Goal: Check status: Verify the current state of an ongoing process or item

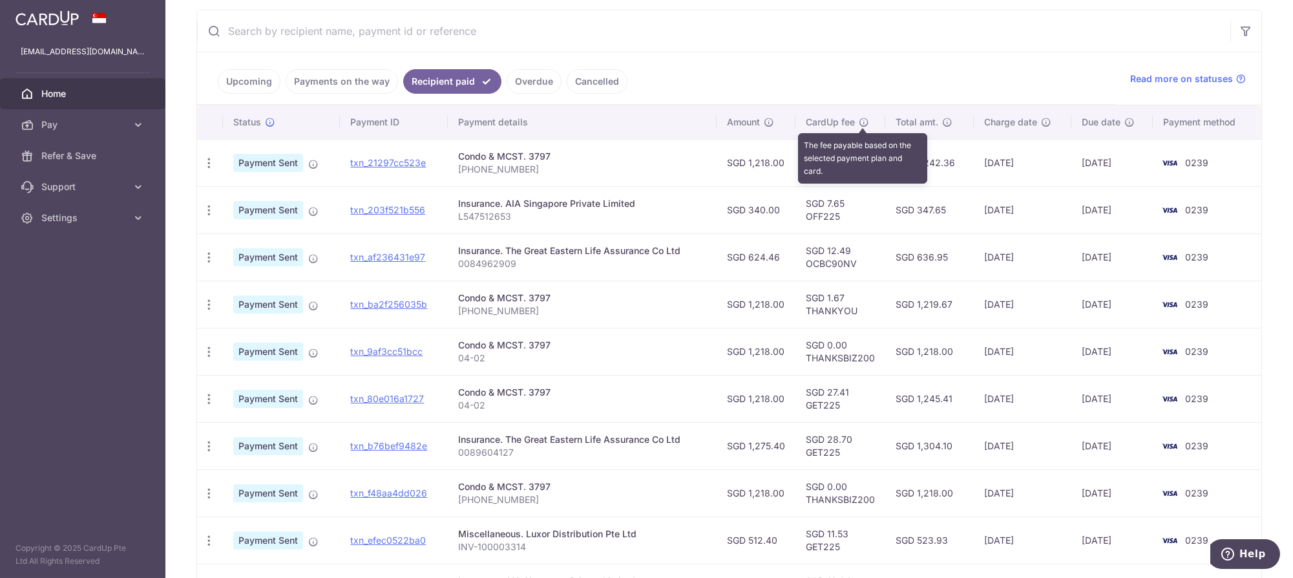
scroll to position [331, 0]
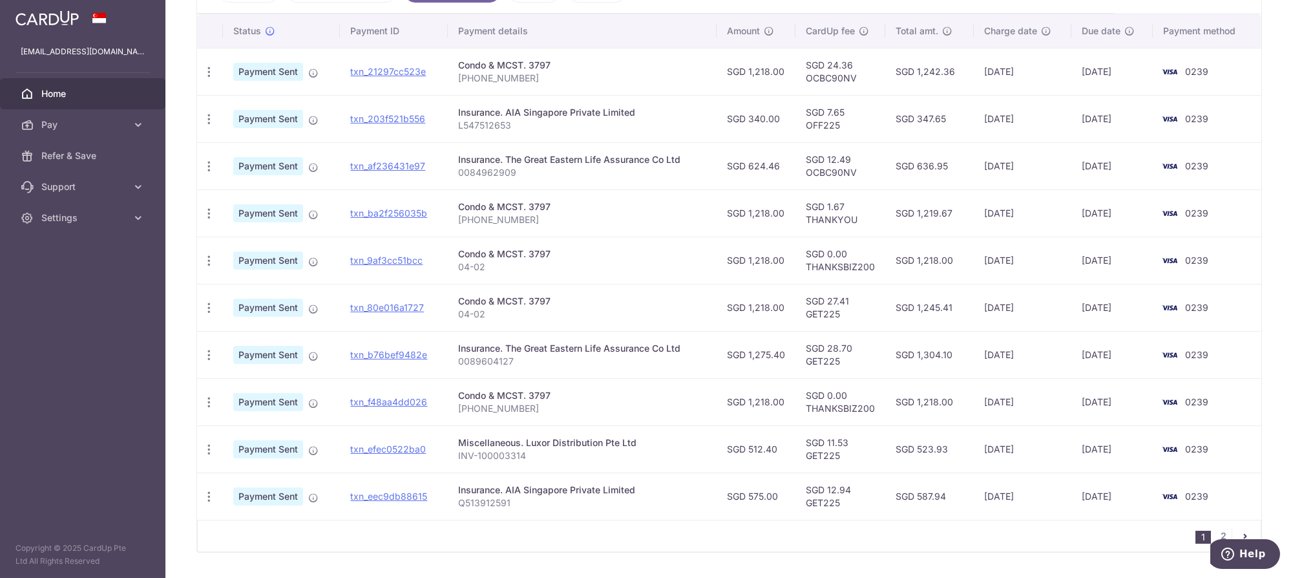
click at [866, 116] on td "SGD 7.65 OFF225" at bounding box center [840, 118] width 90 height 47
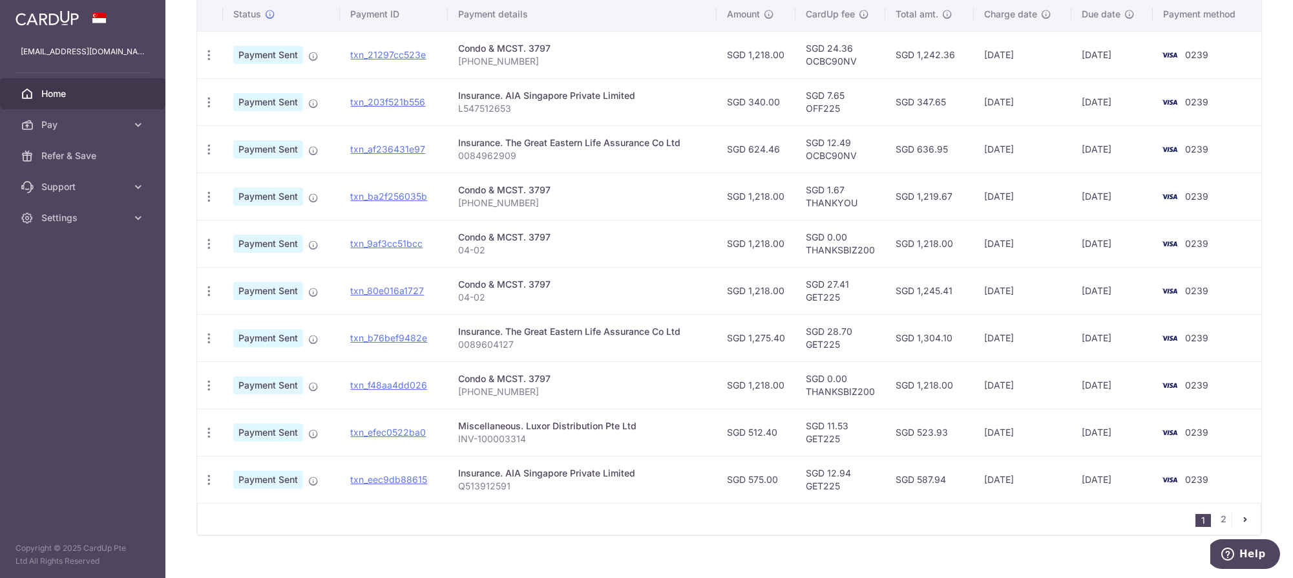
scroll to position [366, 0]
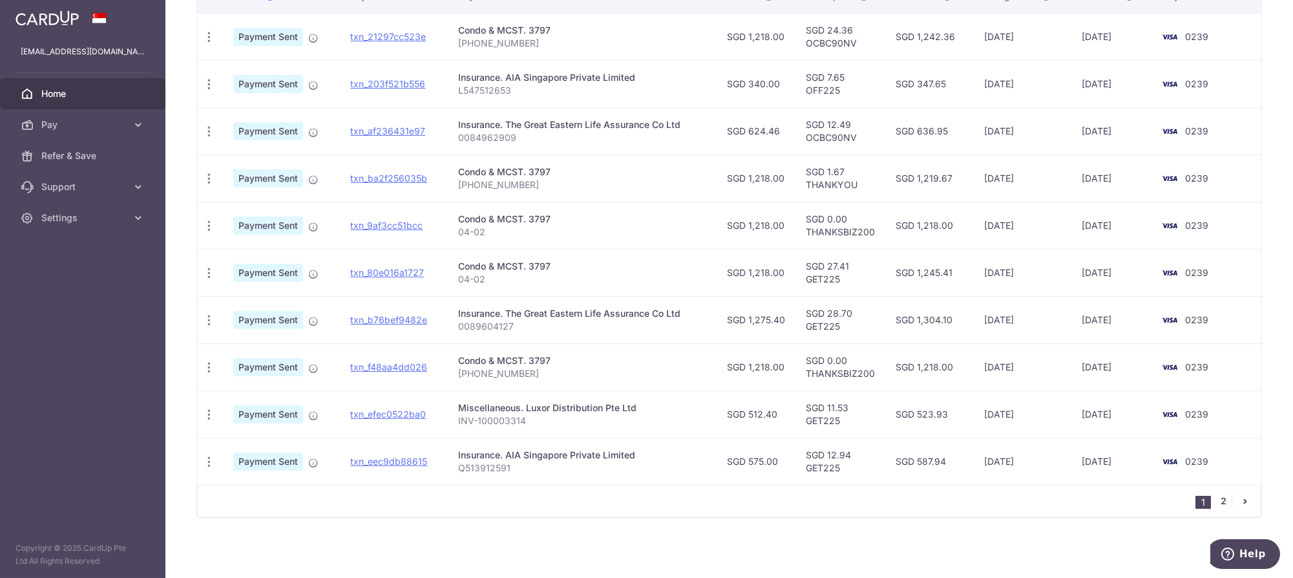
click at [1216, 508] on link "2" at bounding box center [1224, 501] width 16 height 16
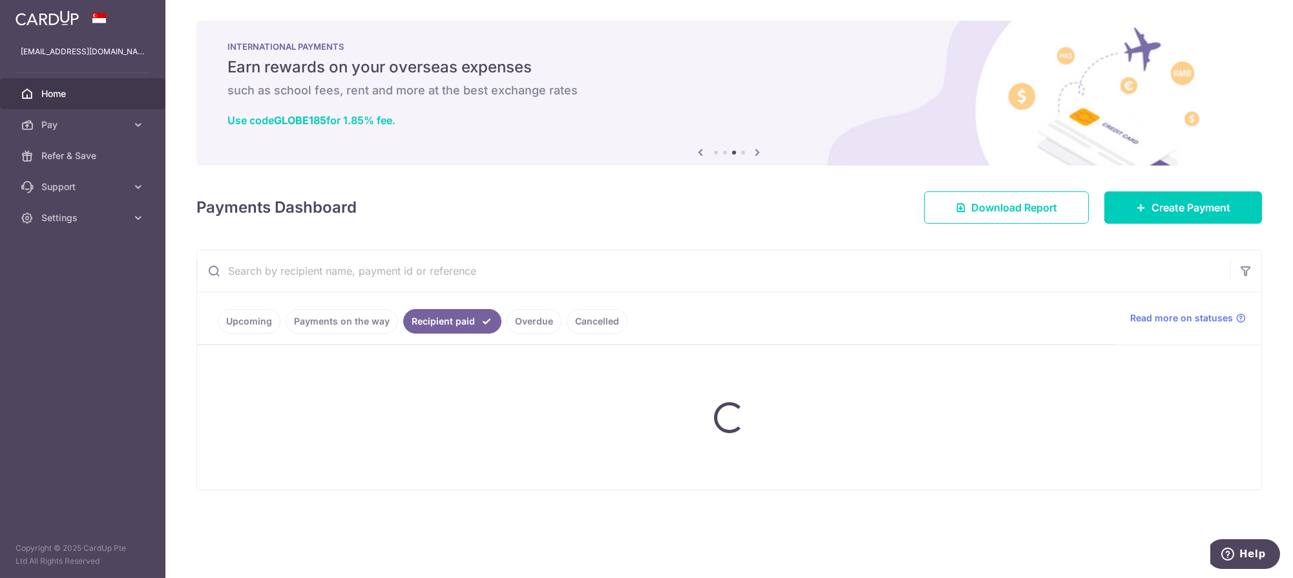
scroll to position [0, 0]
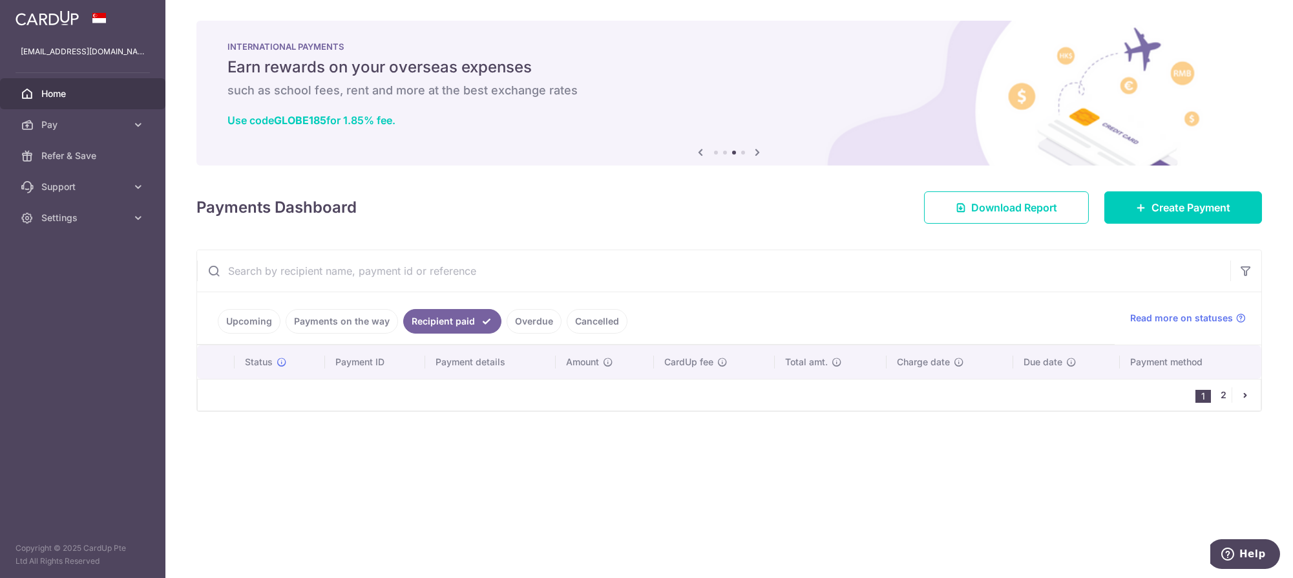
click at [1224, 390] on link "2" at bounding box center [1224, 395] width 16 height 16
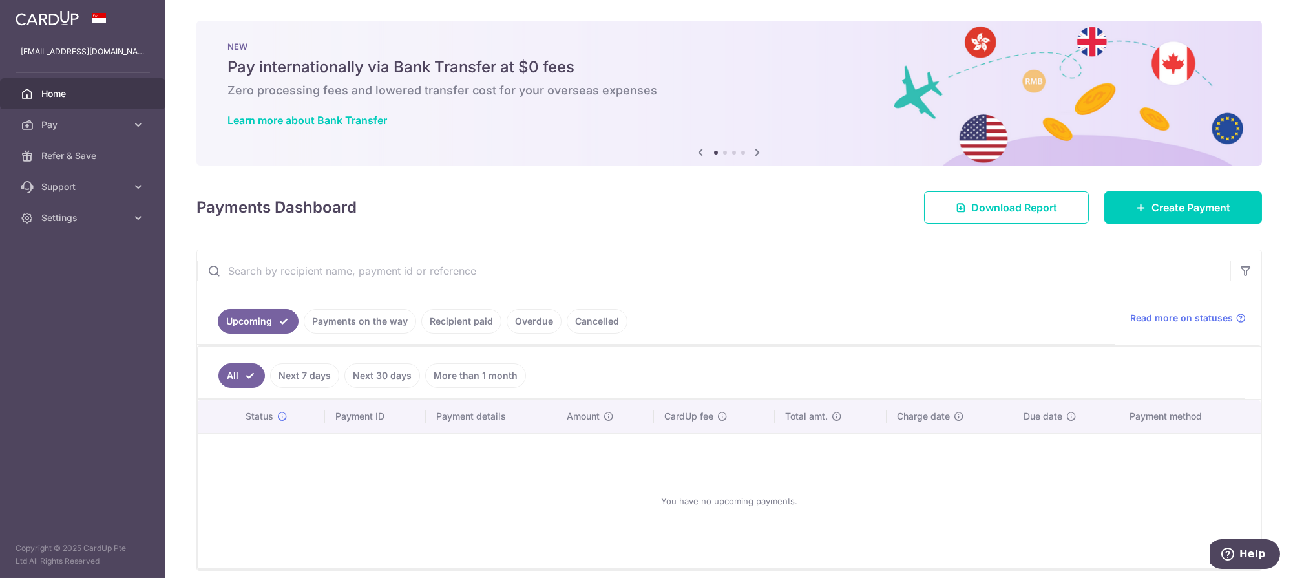
click at [476, 317] on link "Recipient paid" at bounding box center [461, 321] width 80 height 25
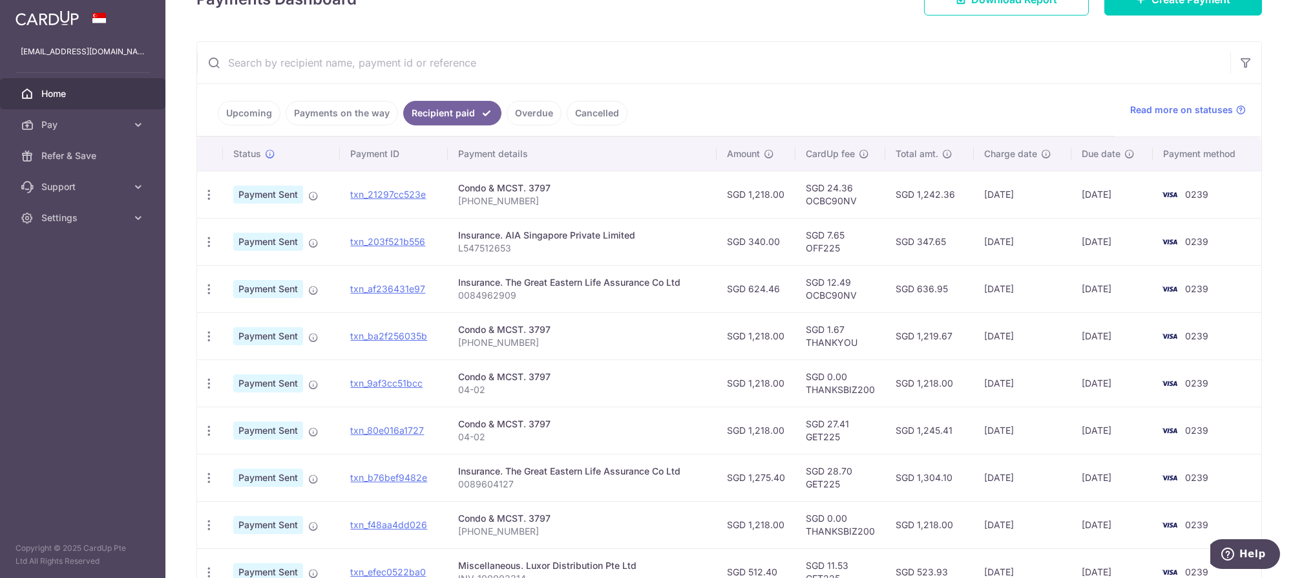
scroll to position [366, 0]
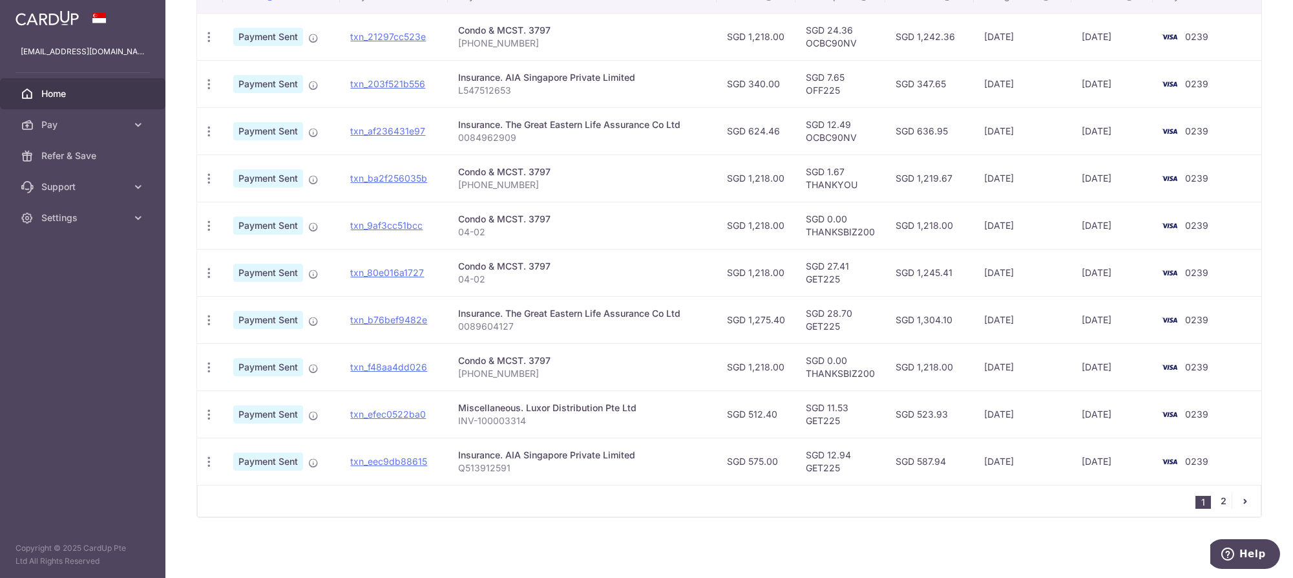
click at [1216, 498] on link "2" at bounding box center [1224, 501] width 16 height 16
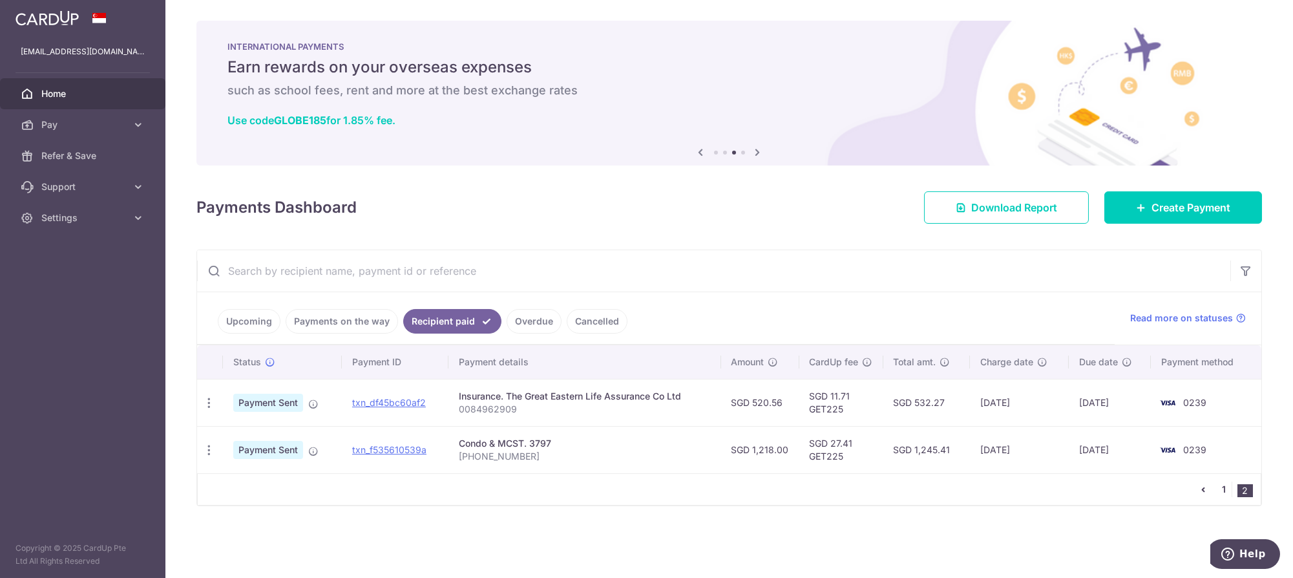
click at [1224, 493] on link "1" at bounding box center [1224, 489] width 16 height 16
